Goal: Information Seeking & Learning: Learn about a topic

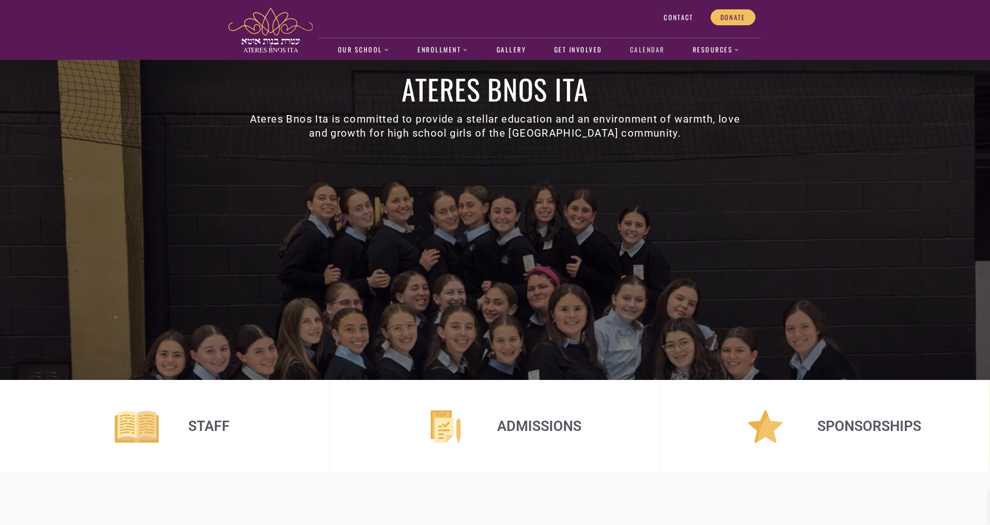
click at [645, 58] on link "Calendar" at bounding box center [647, 50] width 44 height 22
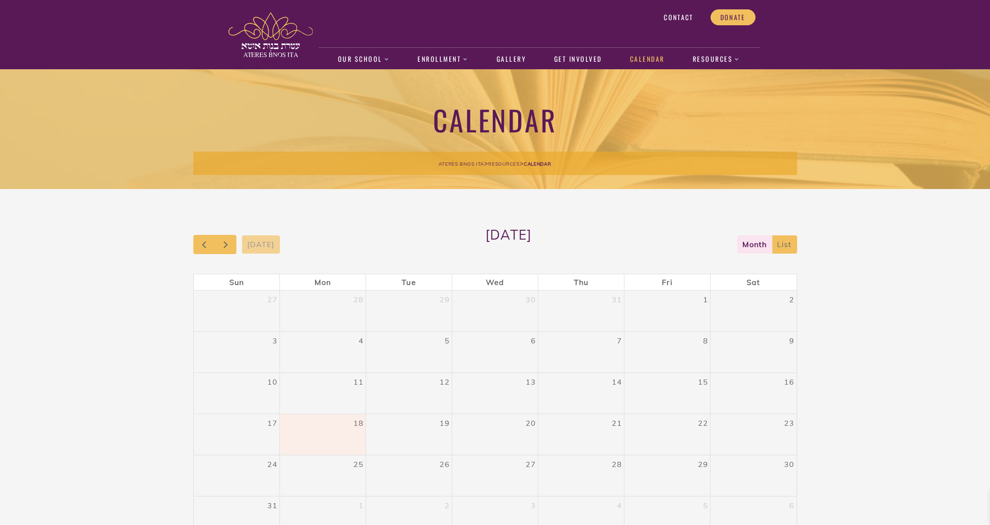
click at [505, 463] on div "27" at bounding box center [495, 464] width 86 height 18
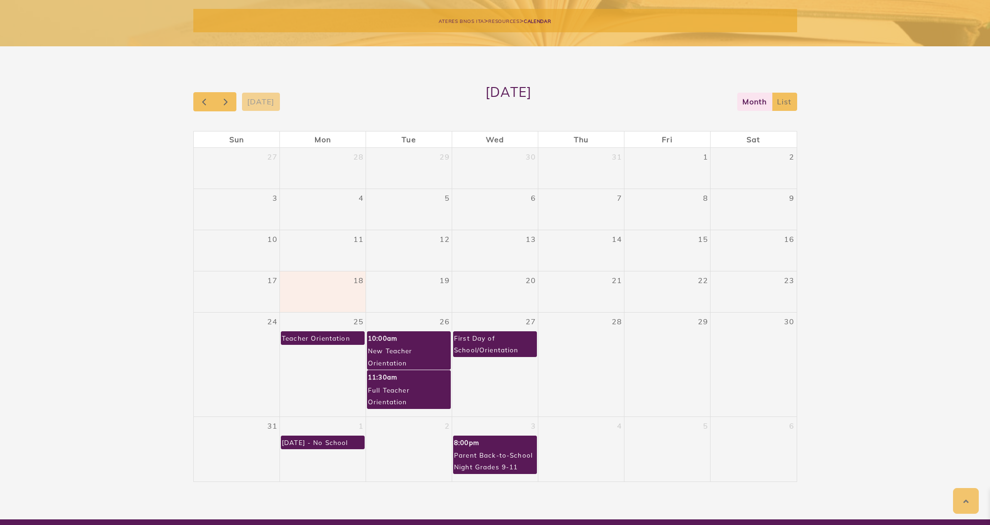
scroll to position [150, 0]
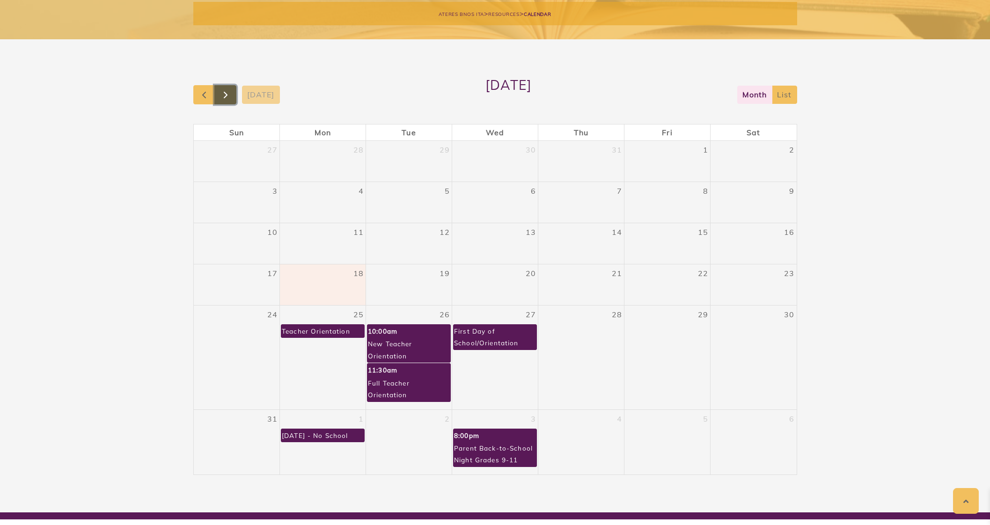
click at [230, 96] on span "button" at bounding box center [225, 94] width 11 height 11
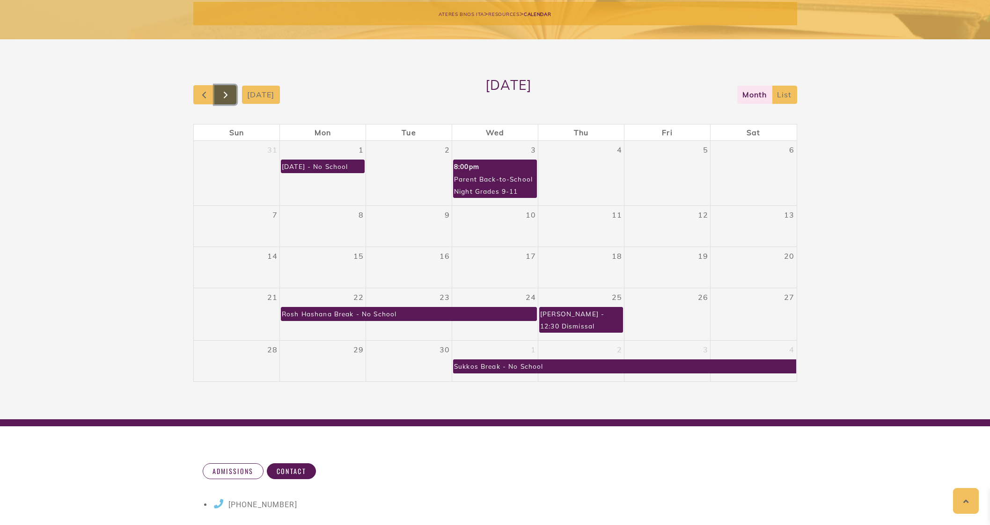
click at [232, 98] on button "button" at bounding box center [225, 94] width 22 height 19
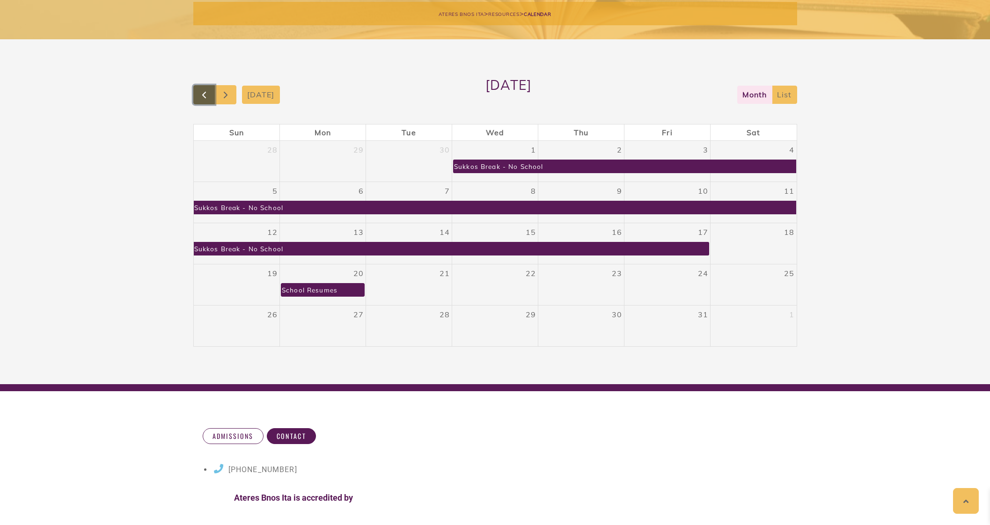
click at [201, 98] on span "button" at bounding box center [203, 94] width 11 height 11
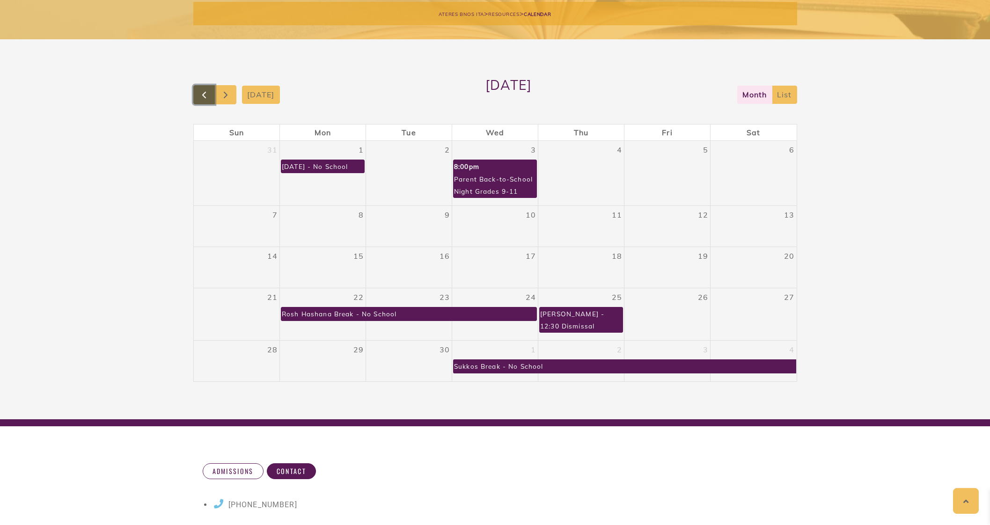
click at [201, 98] on span "button" at bounding box center [203, 94] width 11 height 11
